Goal: Book appointment/travel/reservation

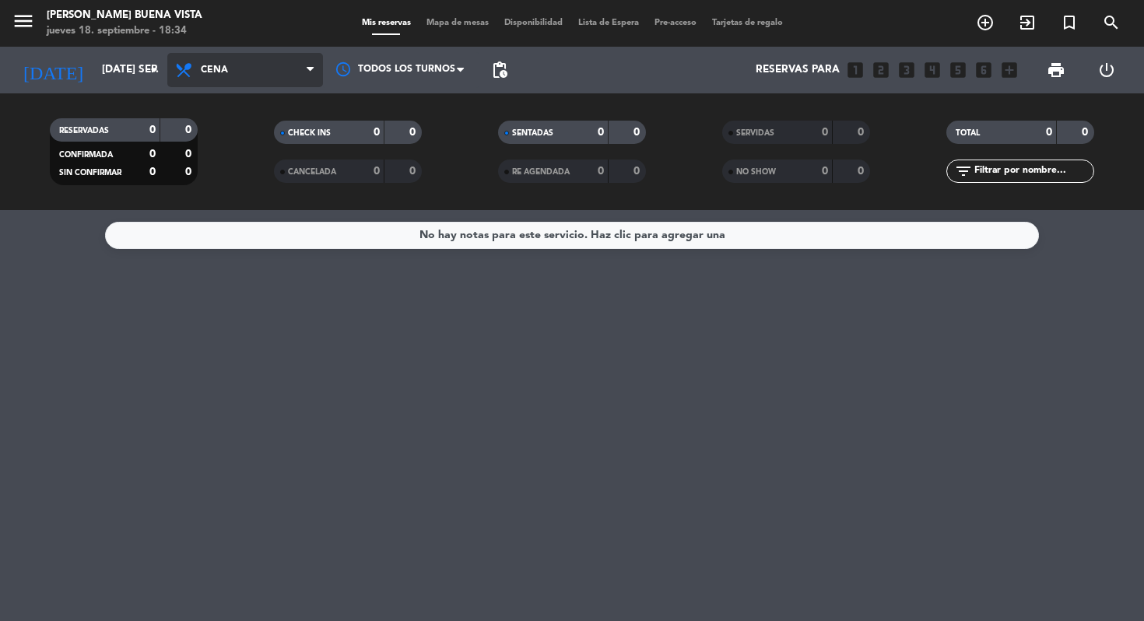
click at [275, 85] on span "Cena" at bounding box center [245, 70] width 156 height 34
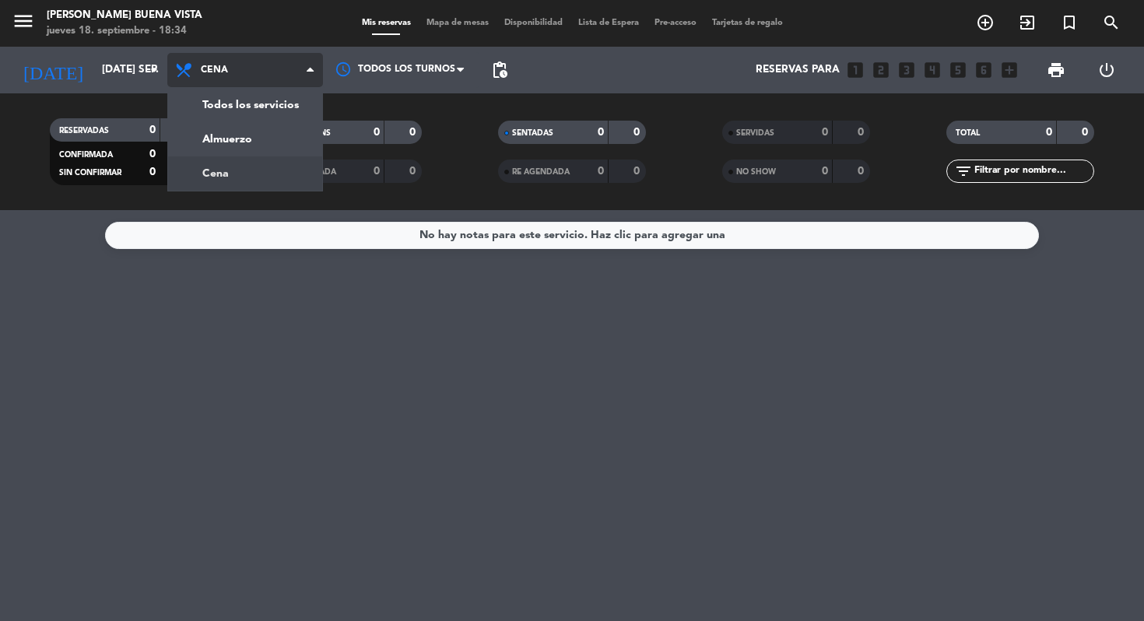
click at [275, 85] on span "Cena" at bounding box center [245, 70] width 156 height 34
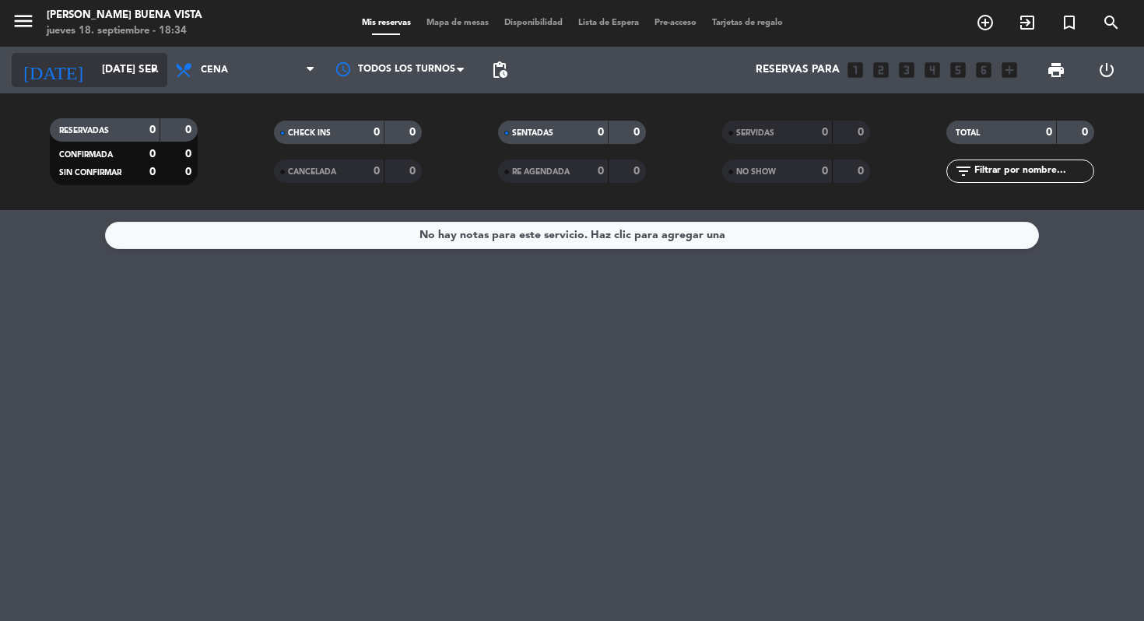
click at [157, 71] on icon "arrow_drop_down" at bounding box center [154, 70] width 19 height 19
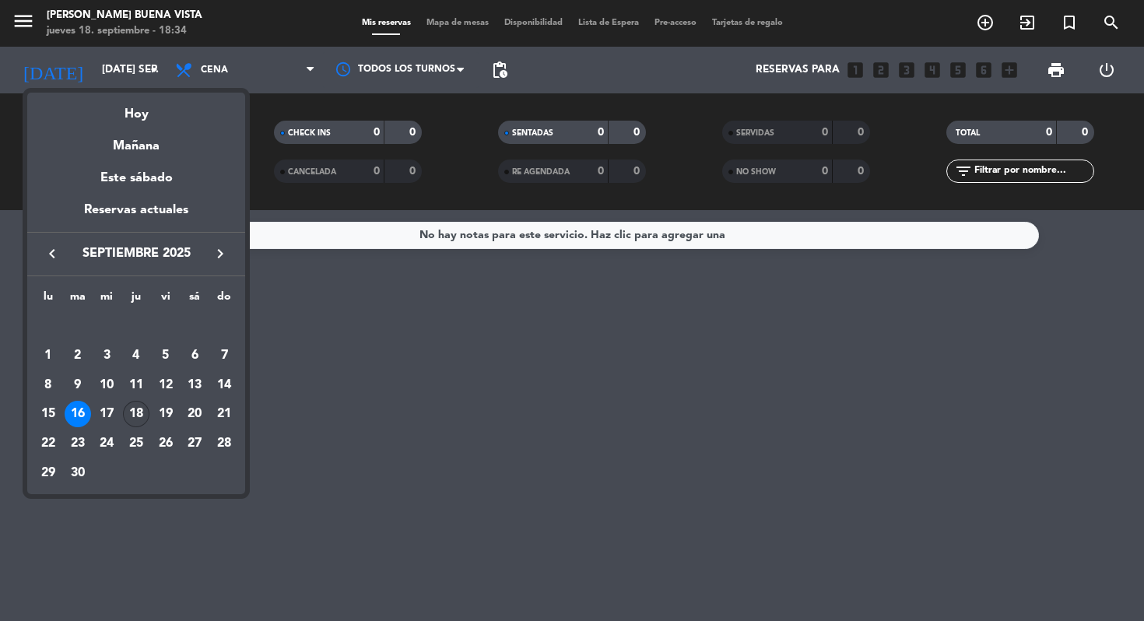
click at [135, 412] on div "18" at bounding box center [136, 414] width 26 height 26
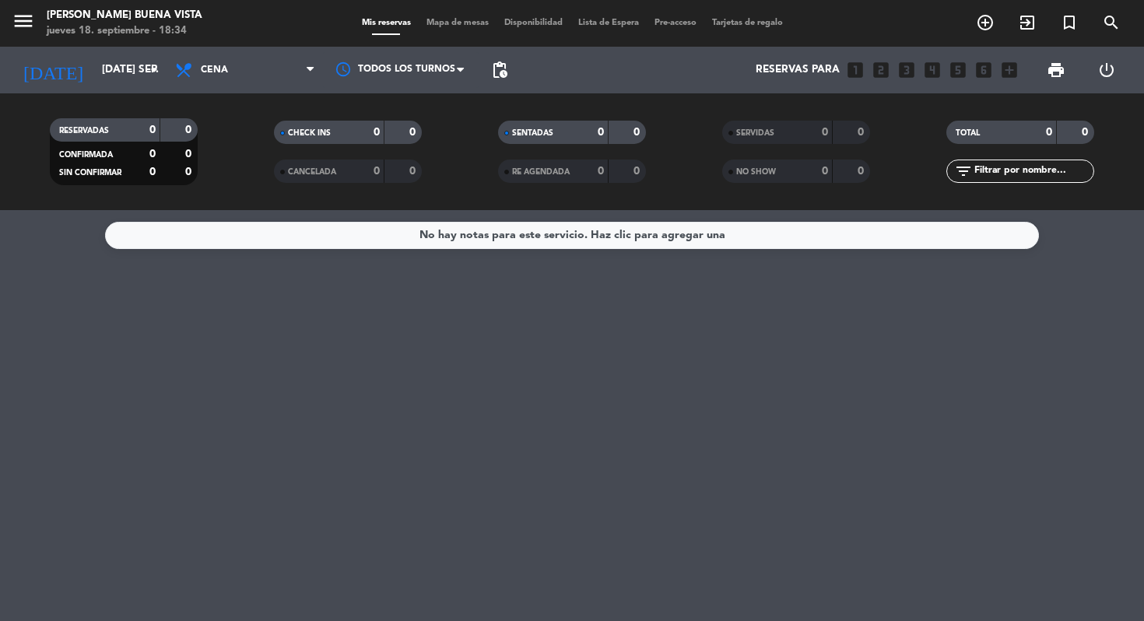
type input "[DEMOGRAPHIC_DATA] [DATE]"
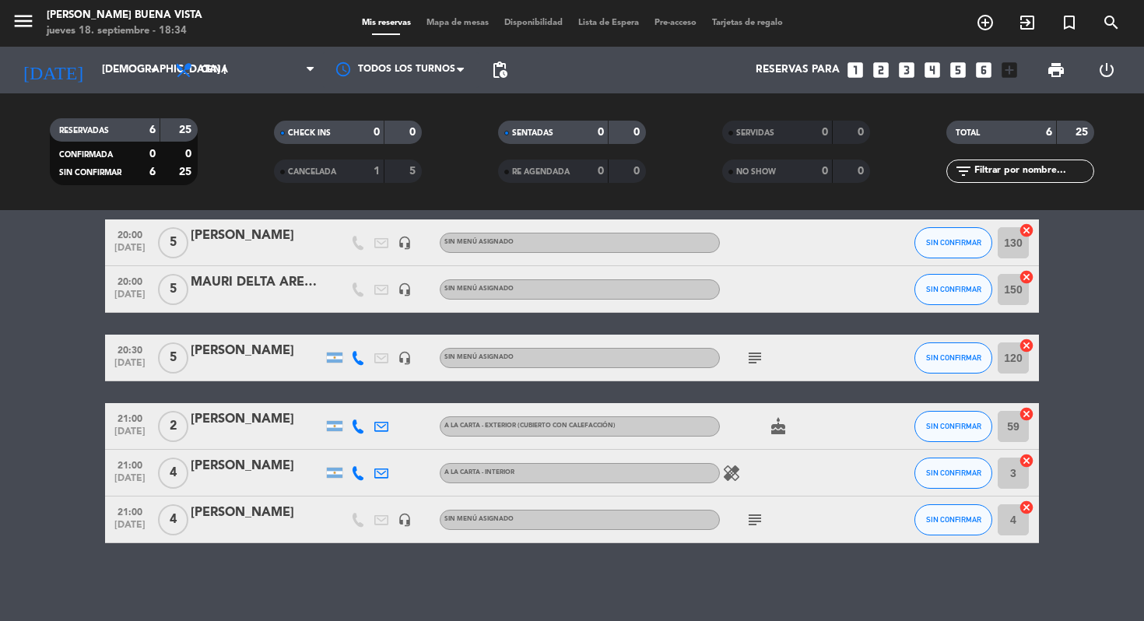
scroll to position [30, 0]
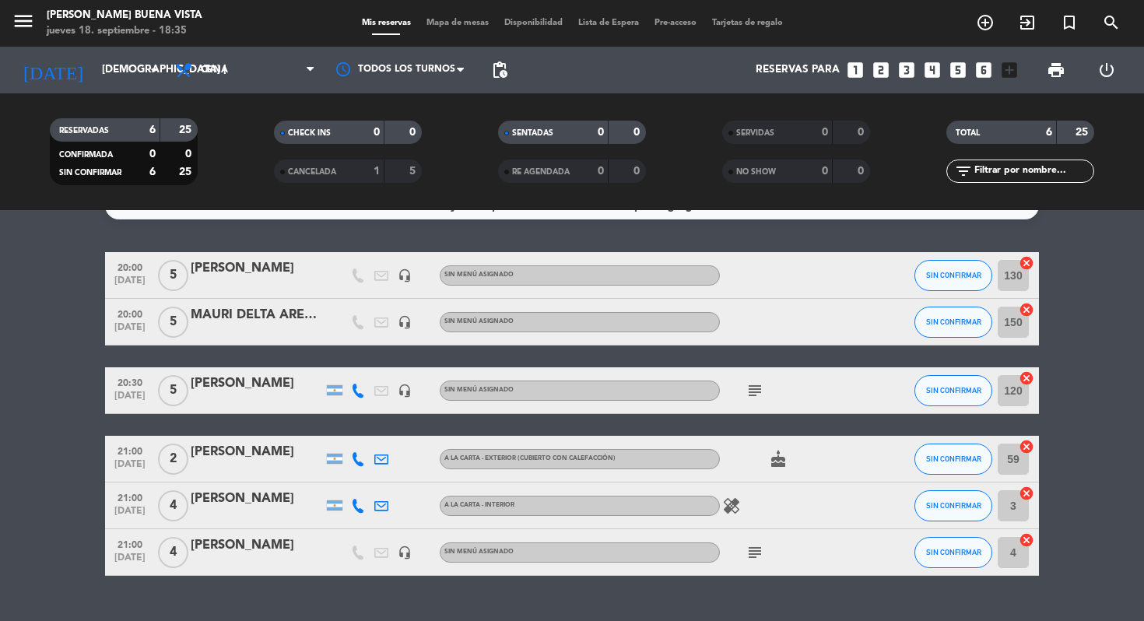
click at [760, 555] on icon "subject" at bounding box center [754, 552] width 19 height 19
click at [805, 555] on div "subject adentro.comunidad. cumpleaños" at bounding box center [790, 552] width 140 height 46
click at [733, 502] on icon "healing" at bounding box center [731, 505] width 19 height 19
click at [792, 510] on div "healing Una de las personas es celiaca" at bounding box center [790, 505] width 140 height 46
click at [750, 393] on icon "subject" at bounding box center [754, 390] width 19 height 19
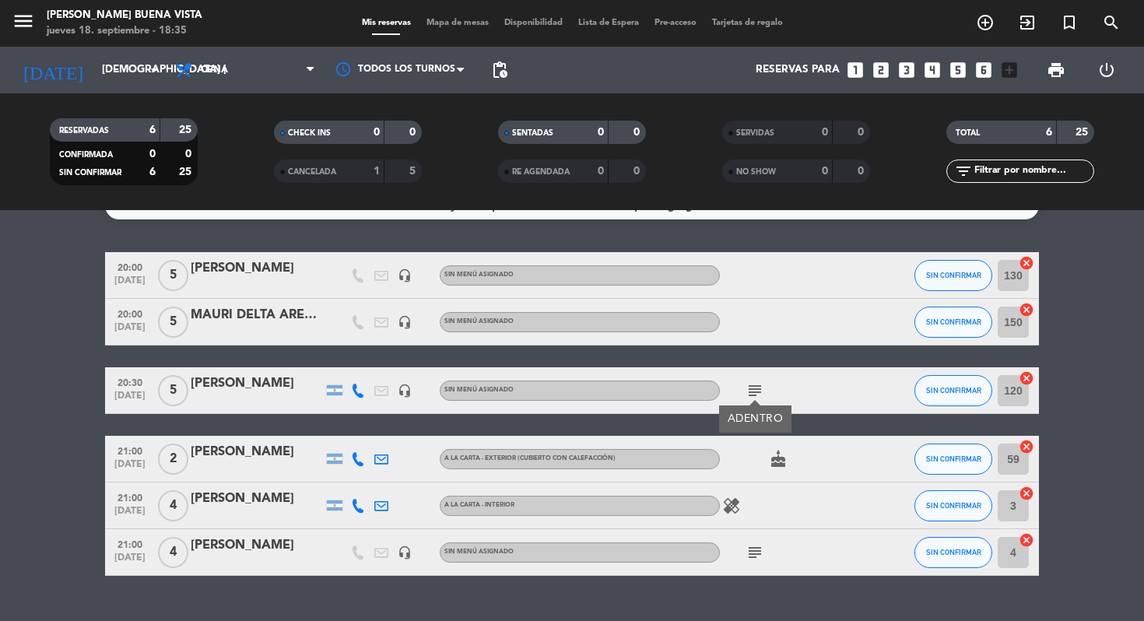
click at [750, 393] on icon "subject" at bounding box center [754, 390] width 19 height 19
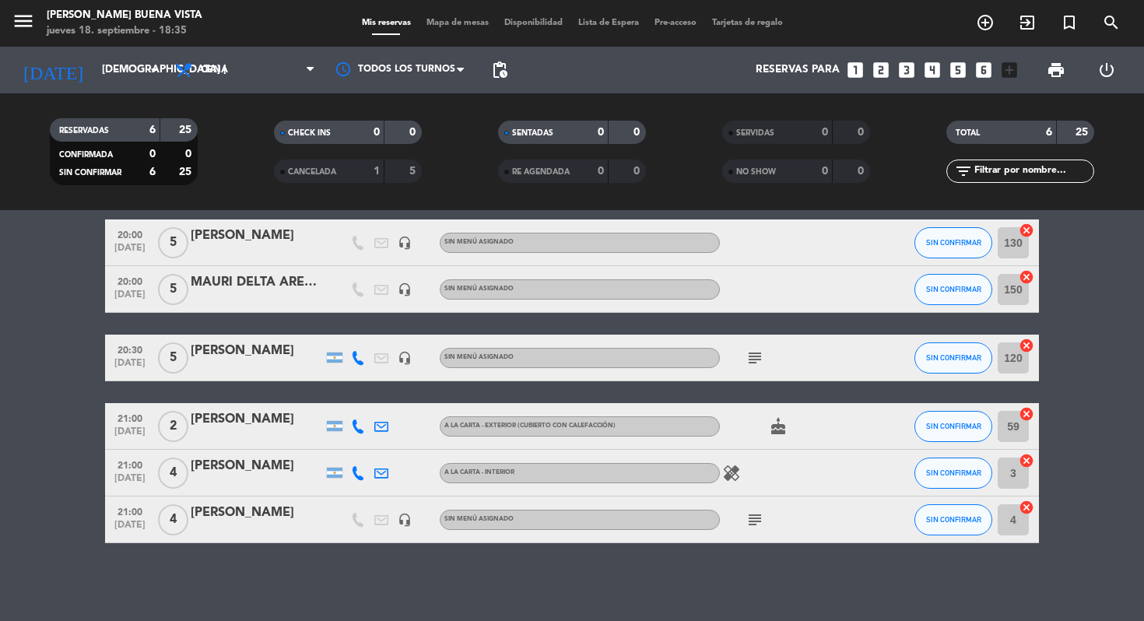
scroll to position [0, 0]
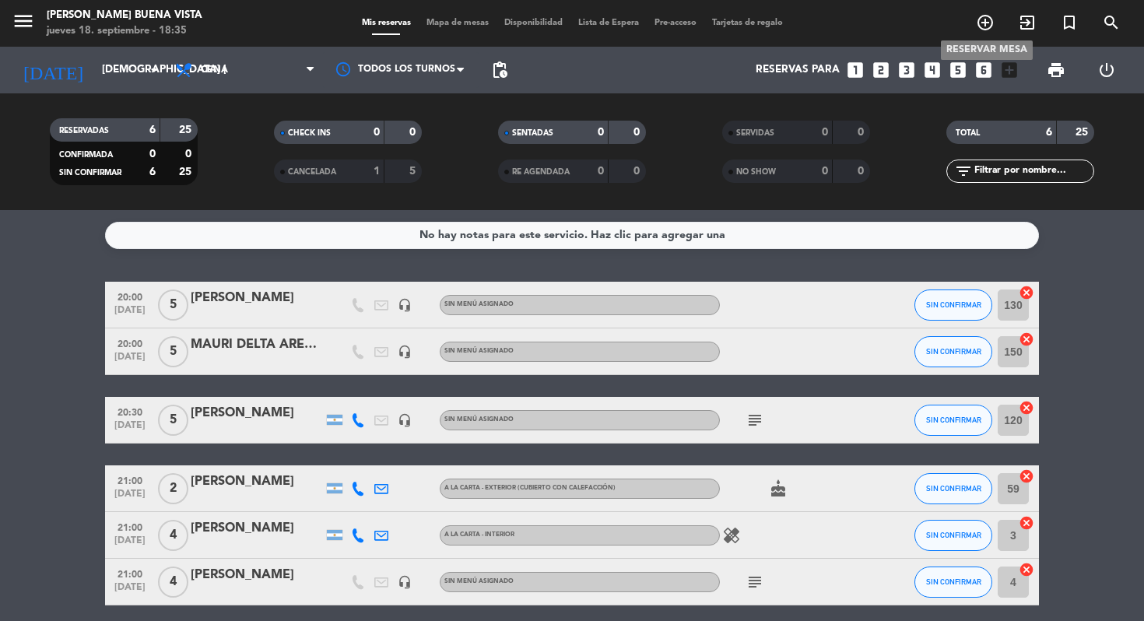
click at [989, 29] on icon "add_circle_outline" at bounding box center [985, 22] width 19 height 19
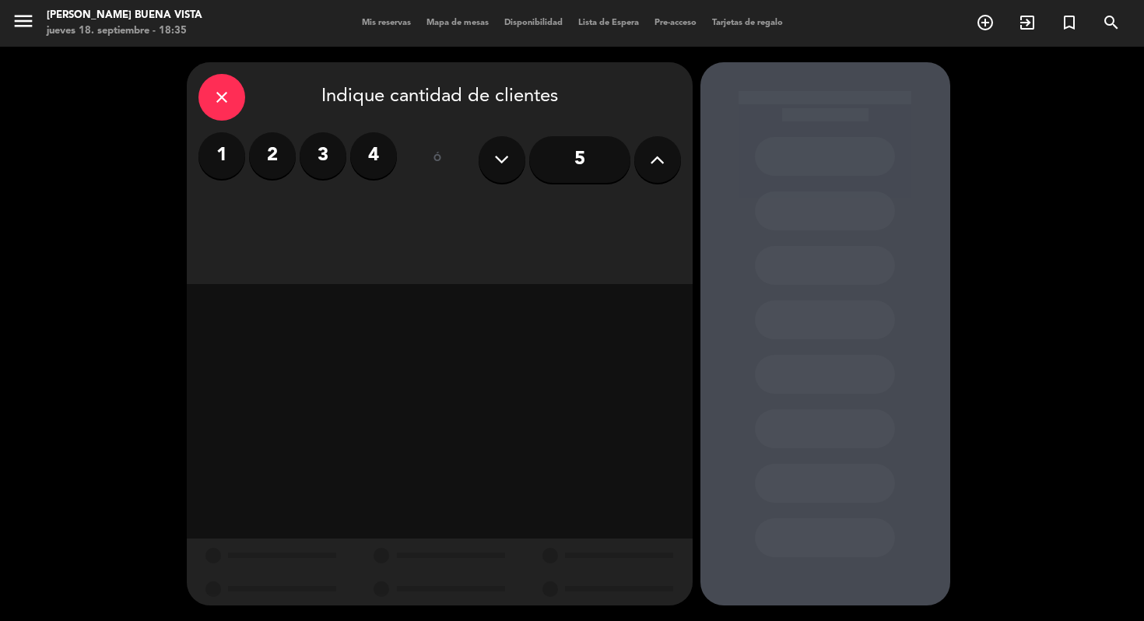
click at [228, 103] on icon "close" at bounding box center [221, 97] width 19 height 19
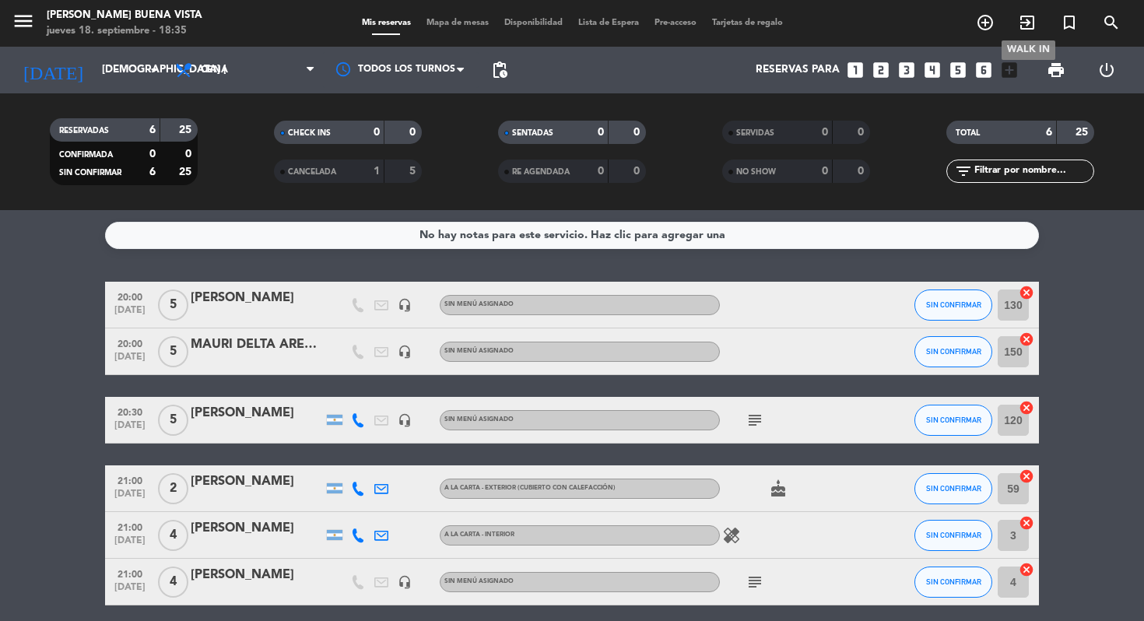
click at [987, 27] on icon "add_circle_outline" at bounding box center [985, 22] width 19 height 19
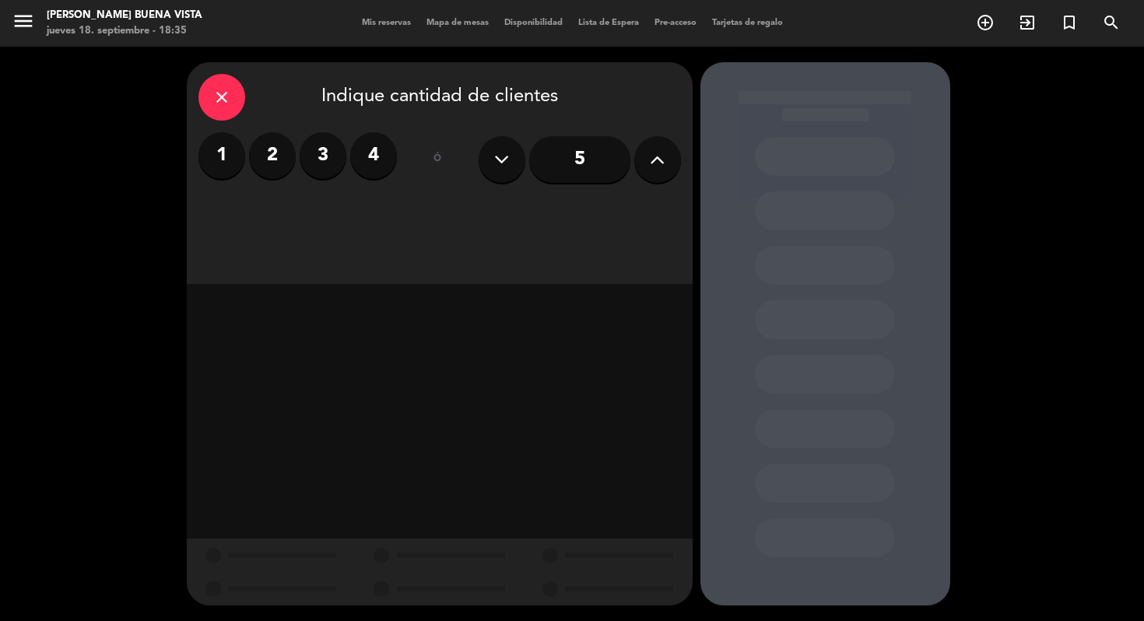
click at [371, 165] on label "4" at bounding box center [373, 155] width 47 height 47
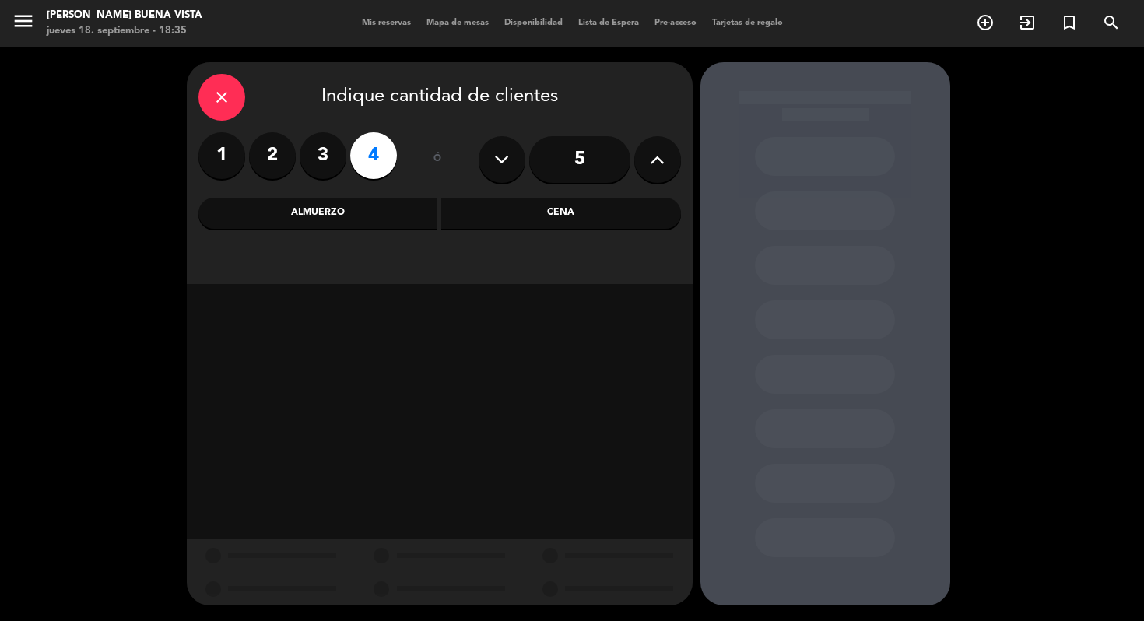
click at [535, 198] on div "Cena" at bounding box center [561, 213] width 240 height 31
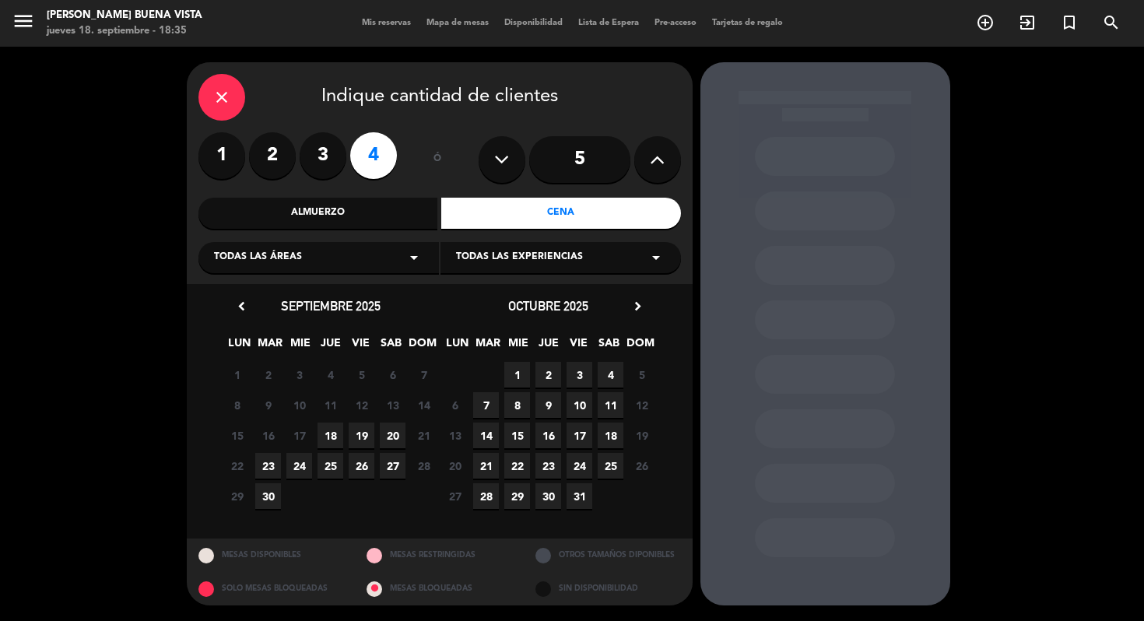
click at [333, 437] on span "18" at bounding box center [330, 435] width 26 height 26
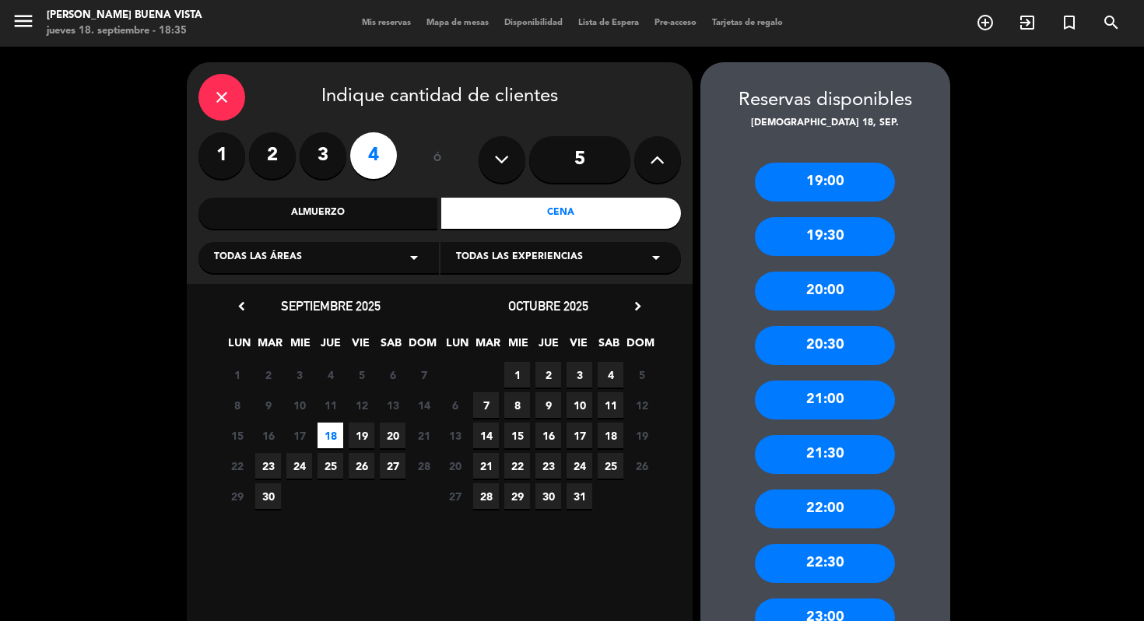
click at [841, 398] on div "21:00" at bounding box center [825, 399] width 140 height 39
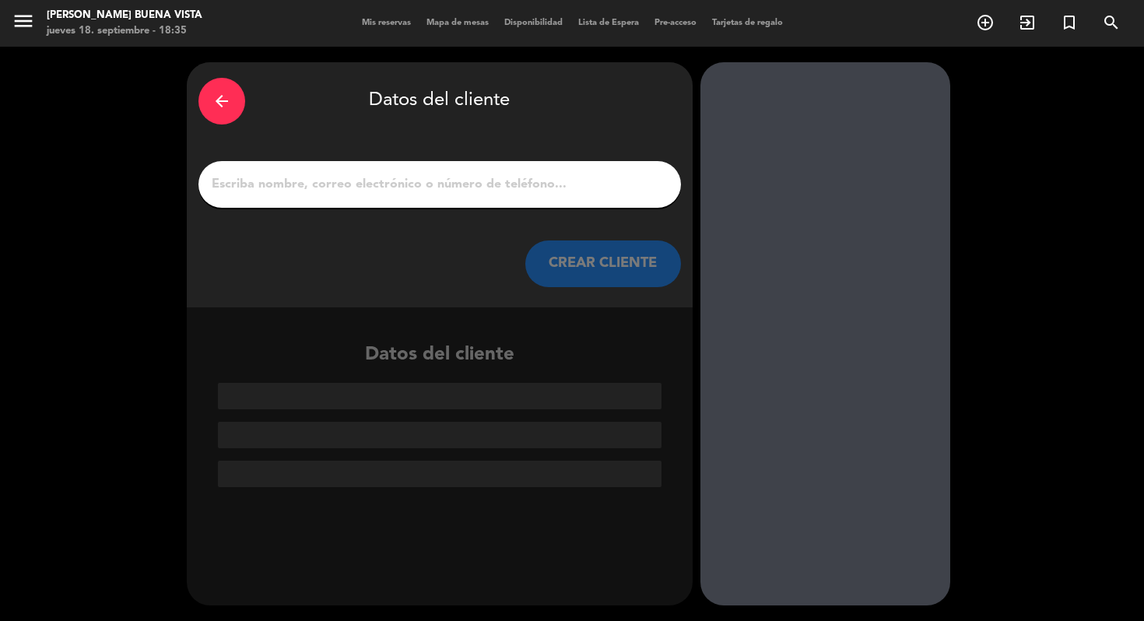
click at [459, 183] on input "1" at bounding box center [439, 185] width 459 height 22
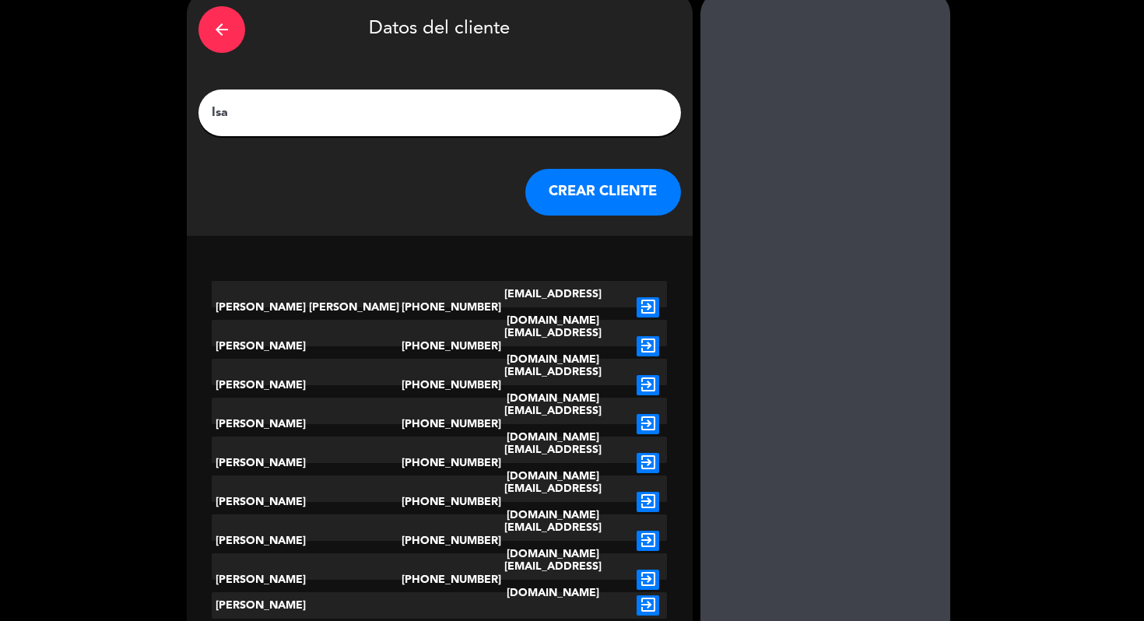
scroll to position [124, 0]
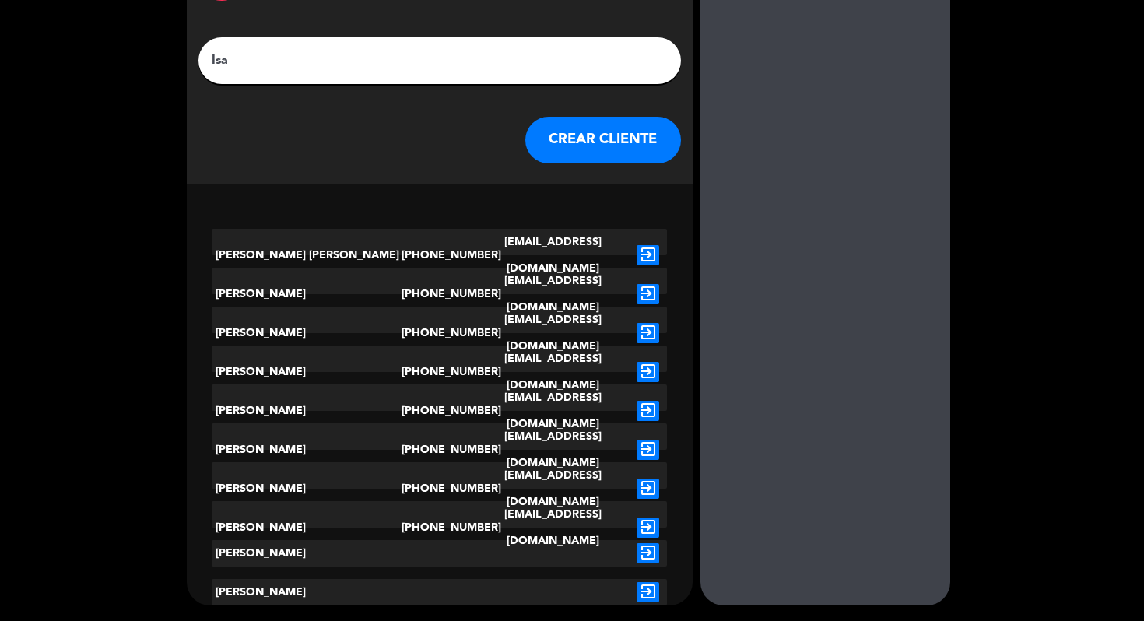
type input "Isa"
click at [587, 555] on div at bounding box center [553, 553] width 152 height 26
click at [660, 552] on div "exit_to_app" at bounding box center [648, 553] width 38 height 26
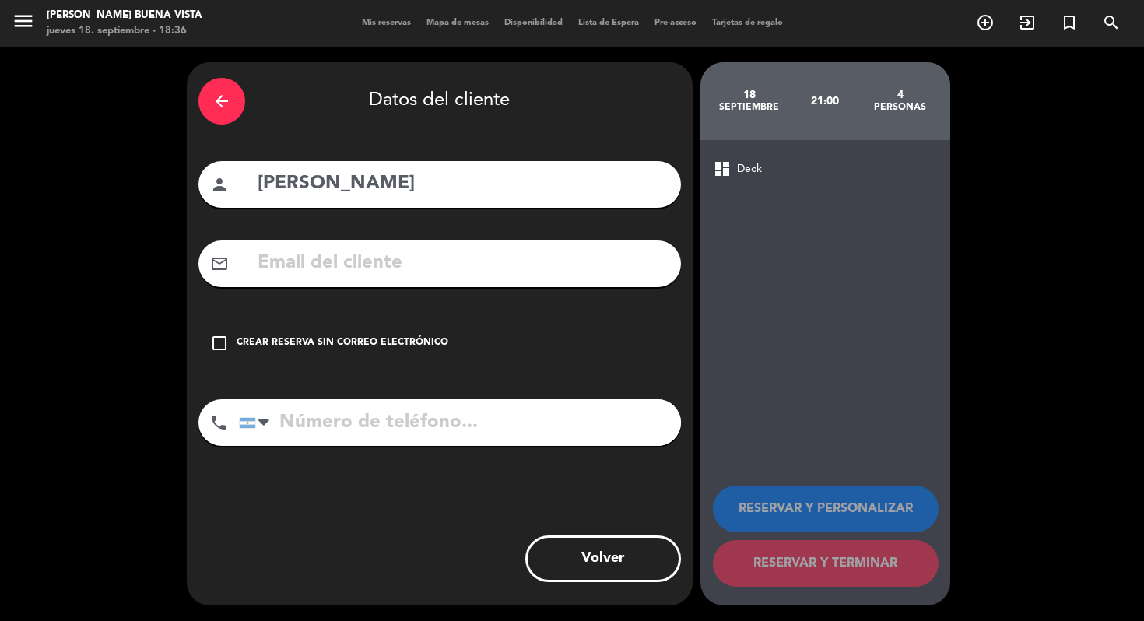
scroll to position [0, 0]
click at [230, 338] on div "check_box_outline_blank Crear reserva sin correo electrónico" at bounding box center [439, 343] width 482 height 47
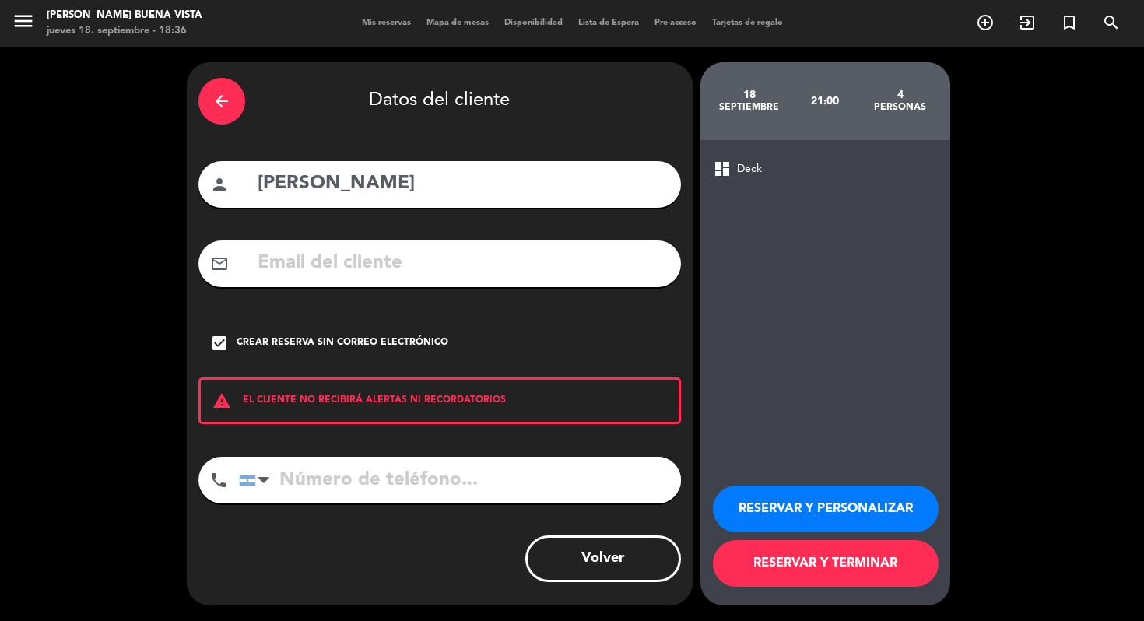
click at [855, 567] on button "RESERVAR Y TERMINAR" at bounding box center [826, 563] width 226 height 47
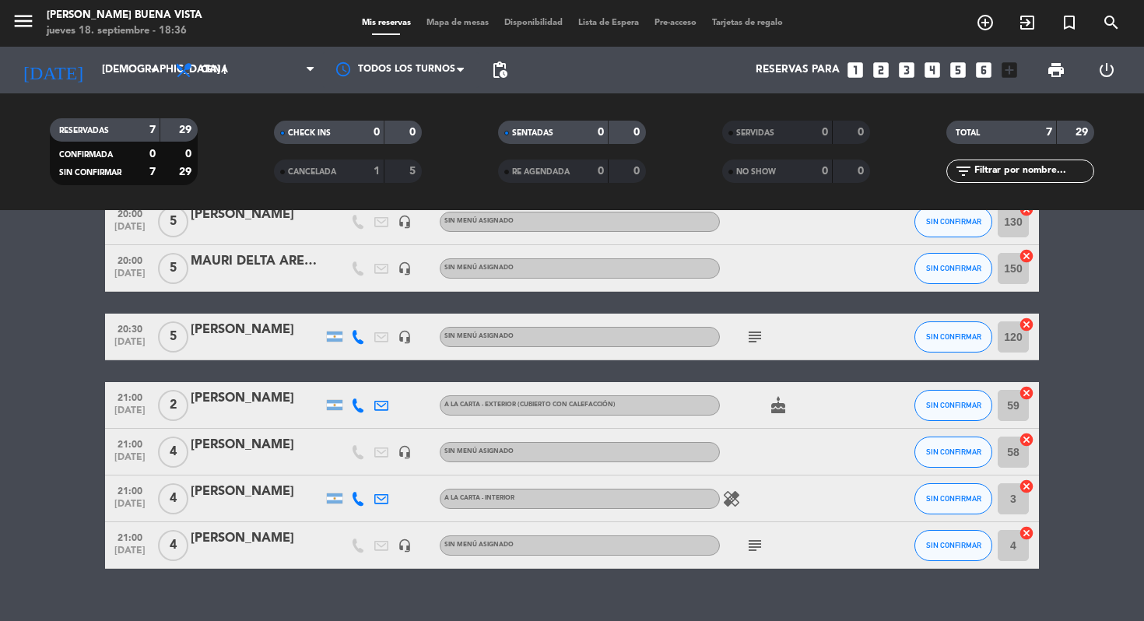
scroll to position [109, 0]
